Goal: Entertainment & Leisure: Consume media (video, audio)

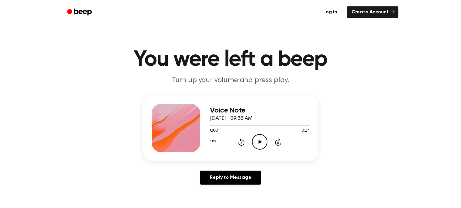
click at [260, 141] on icon at bounding box center [260, 142] width 3 height 4
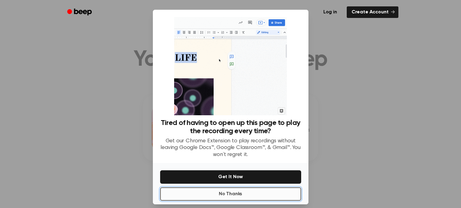
click at [209, 191] on button "No Thanks" at bounding box center [230, 193] width 141 height 13
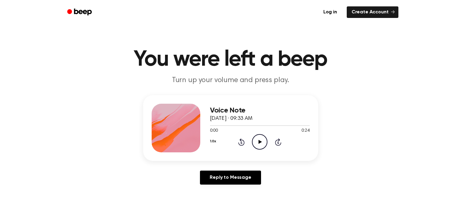
click at [256, 145] on icon "Play Audio" at bounding box center [260, 142] width 16 height 16
click at [259, 141] on icon at bounding box center [260, 142] width 3 height 4
click at [262, 139] on icon "Pause Audio" at bounding box center [260, 142] width 16 height 16
click at [260, 140] on icon "Play Audio" at bounding box center [260, 142] width 16 height 16
click at [260, 140] on icon "Pause Audio" at bounding box center [260, 142] width 16 height 16
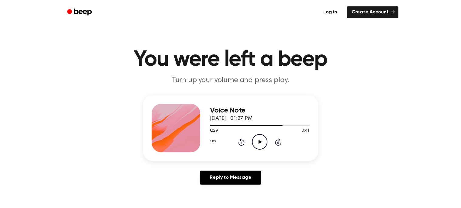
click at [260, 140] on icon "Play Audio" at bounding box center [260, 142] width 16 height 16
click at [255, 147] on icon "Pause Audio" at bounding box center [260, 142] width 16 height 16
click at [255, 150] on div "Voice Note October 9, 2025 · 01:27 PM 0:33 0:41 Your browser does not support t…" at bounding box center [260, 128] width 100 height 49
click at [261, 133] on div "0:33 0:41" at bounding box center [260, 131] width 100 height 6
click at [258, 144] on icon "Play Audio" at bounding box center [260, 142] width 16 height 16
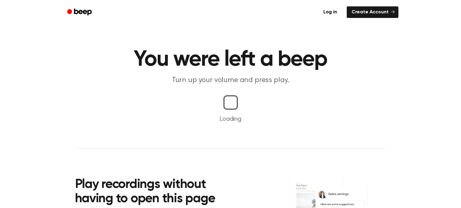
click at [159, 89] on main "You were left a beep Turn up your volume and press play. Loading Play recording…" at bounding box center [230, 142] width 461 height 285
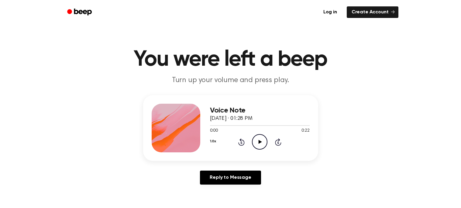
click at [262, 141] on icon "Play Audio" at bounding box center [260, 142] width 16 height 16
click at [260, 137] on icon "Pause Audio" at bounding box center [260, 142] width 16 height 16
click at [254, 136] on icon "Play Audio" at bounding box center [260, 142] width 16 height 16
click at [255, 144] on icon "Play Audio" at bounding box center [260, 142] width 16 height 16
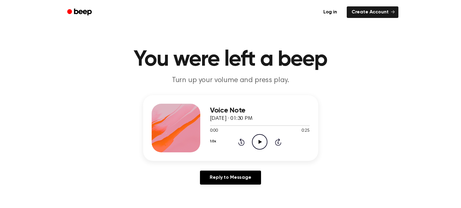
click at [260, 138] on icon "Play Audio" at bounding box center [260, 142] width 16 height 16
